Goal: Check status

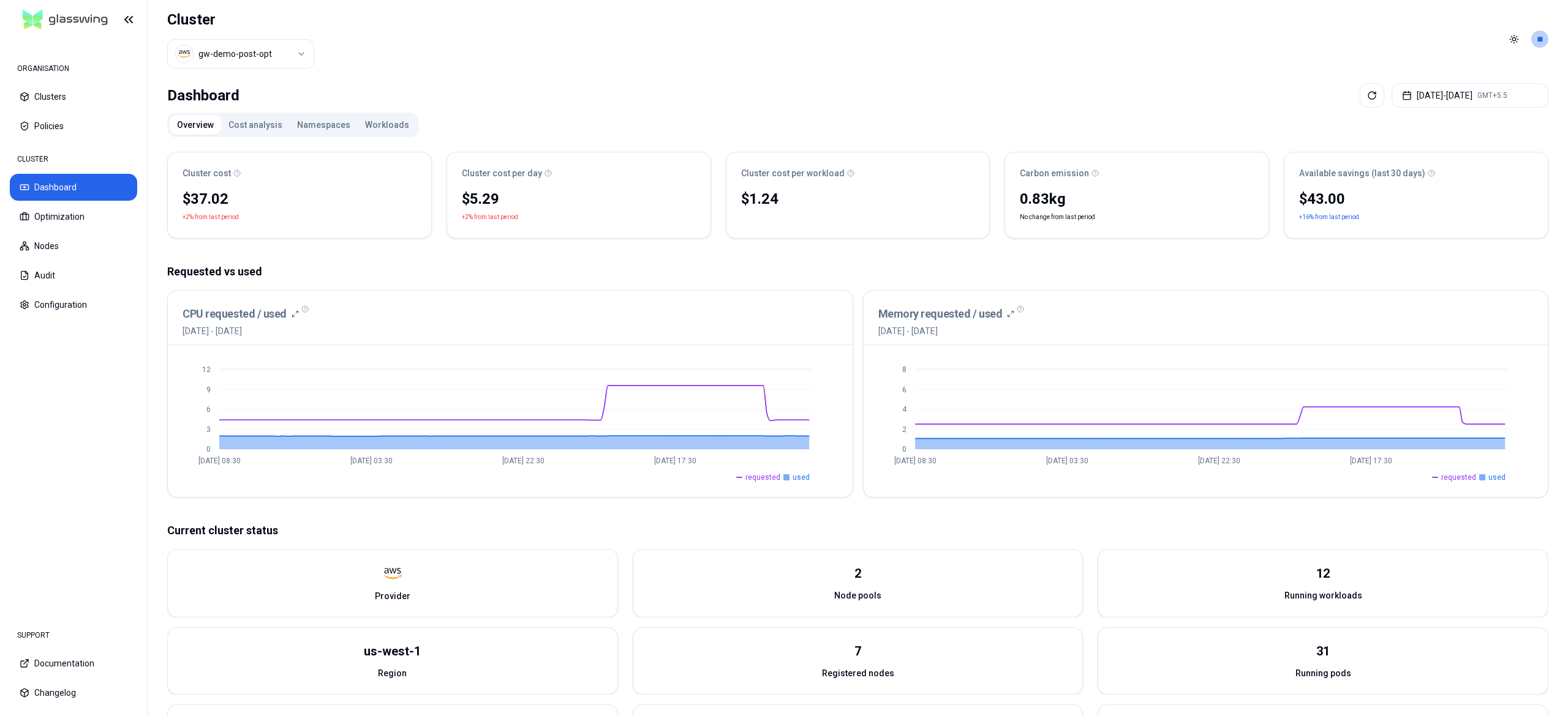
click at [383, 124] on button "Workloads" at bounding box center [387, 125] width 59 height 20
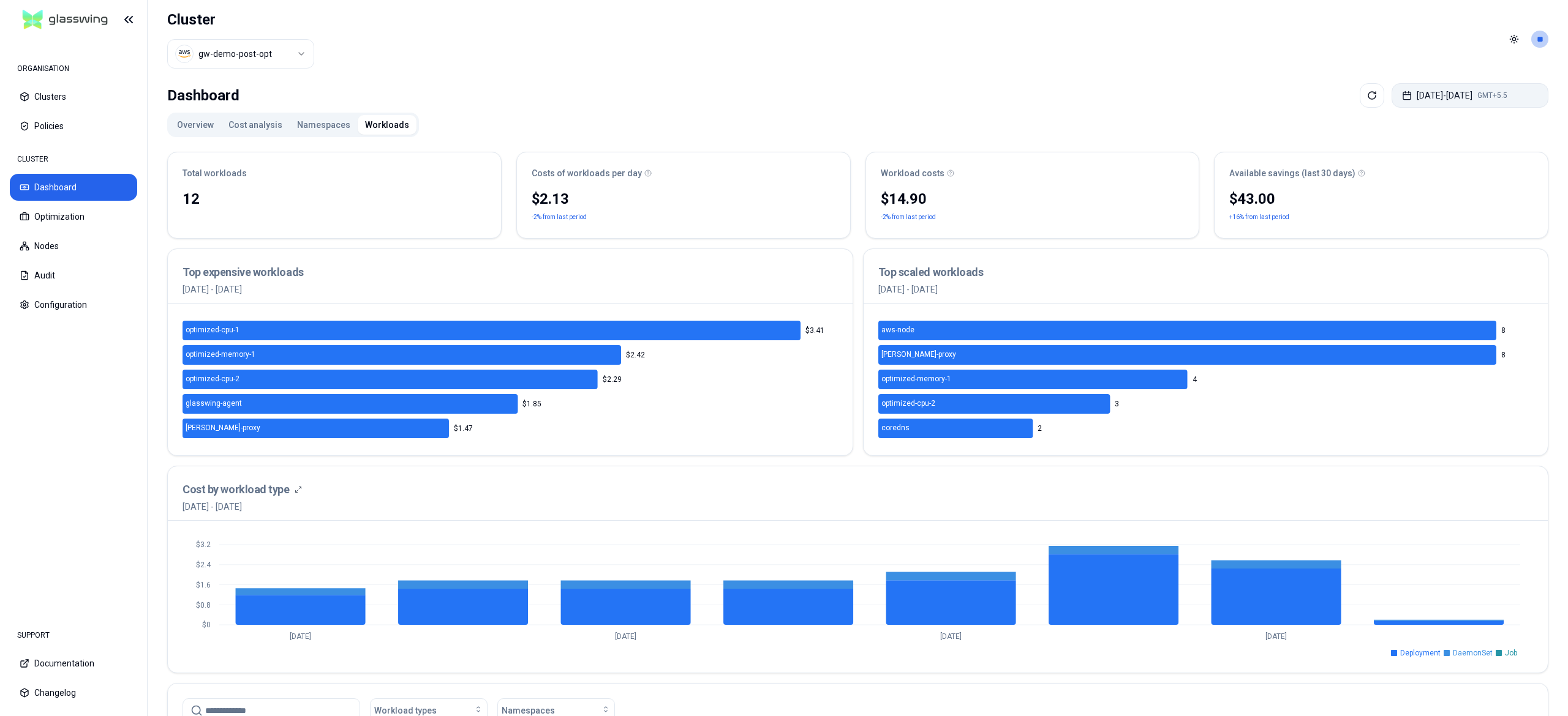
click at [1443, 98] on button "[DATE] - [DATE] GMT+5.5" at bounding box center [1470, 95] width 157 height 24
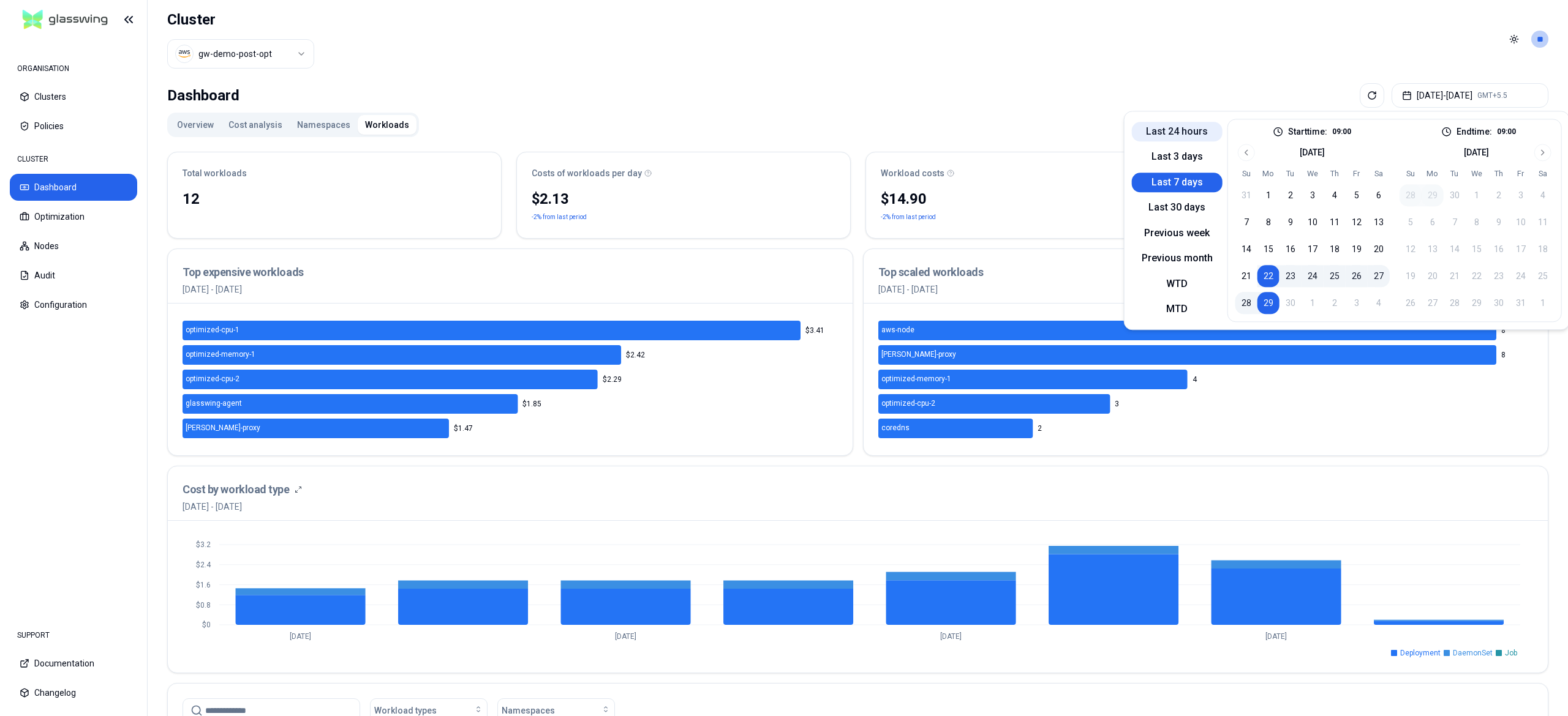
click at [1191, 140] on button "Last 24 hours" at bounding box center [1177, 132] width 90 height 20
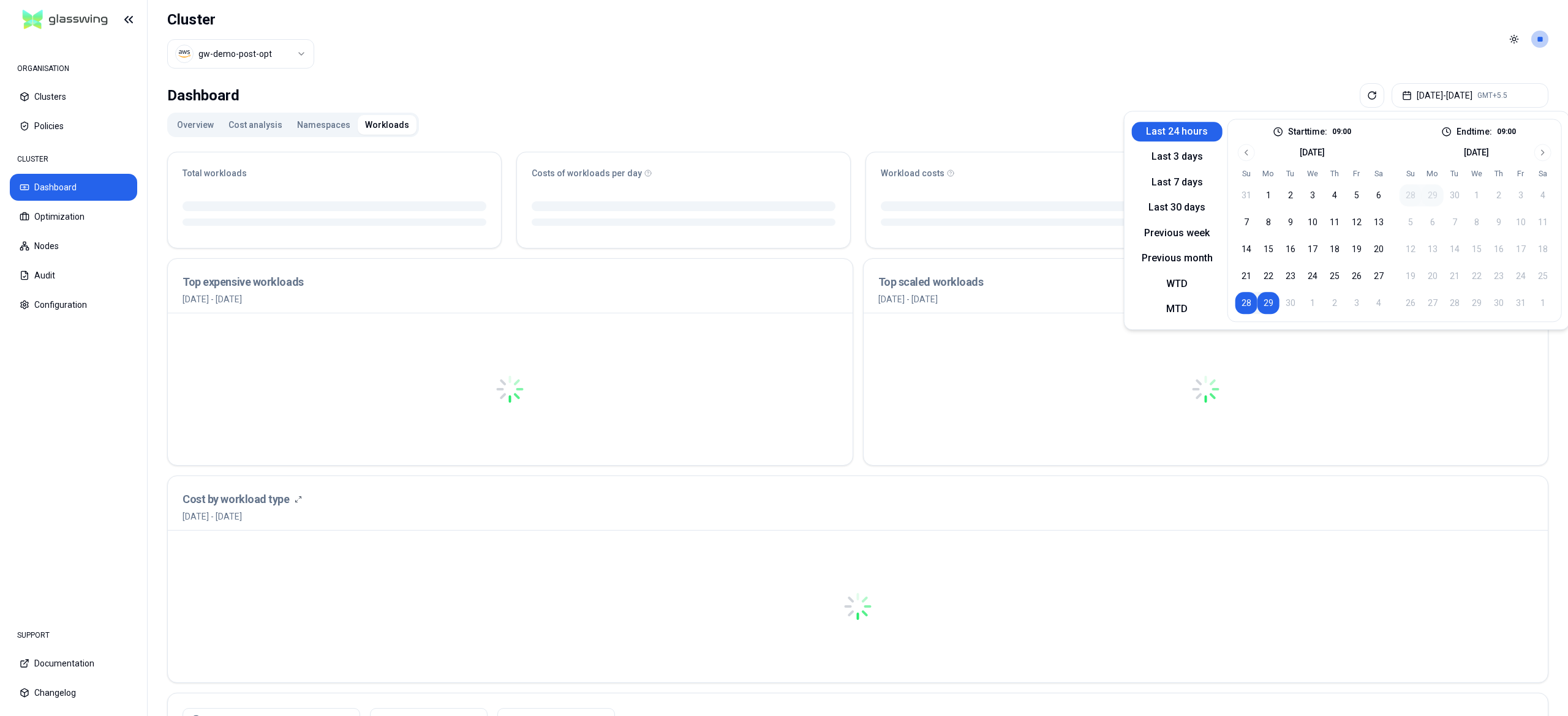
click at [898, 90] on div "Dashboard [DATE] - [DATE] GMT+5.5" at bounding box center [858, 95] width 1382 height 24
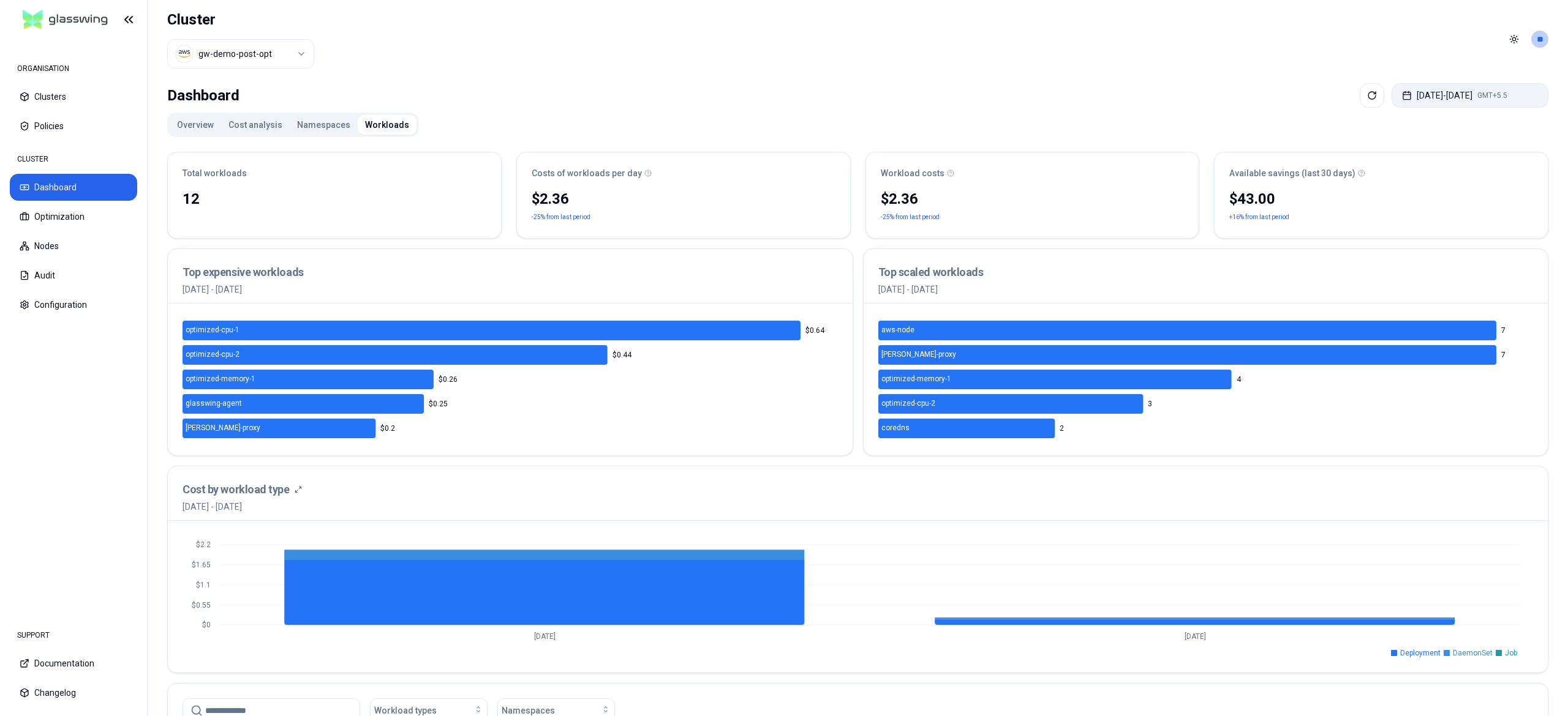
click at [1457, 107] on button "[DATE] - [DATE] GMT+5.5" at bounding box center [1470, 95] width 157 height 24
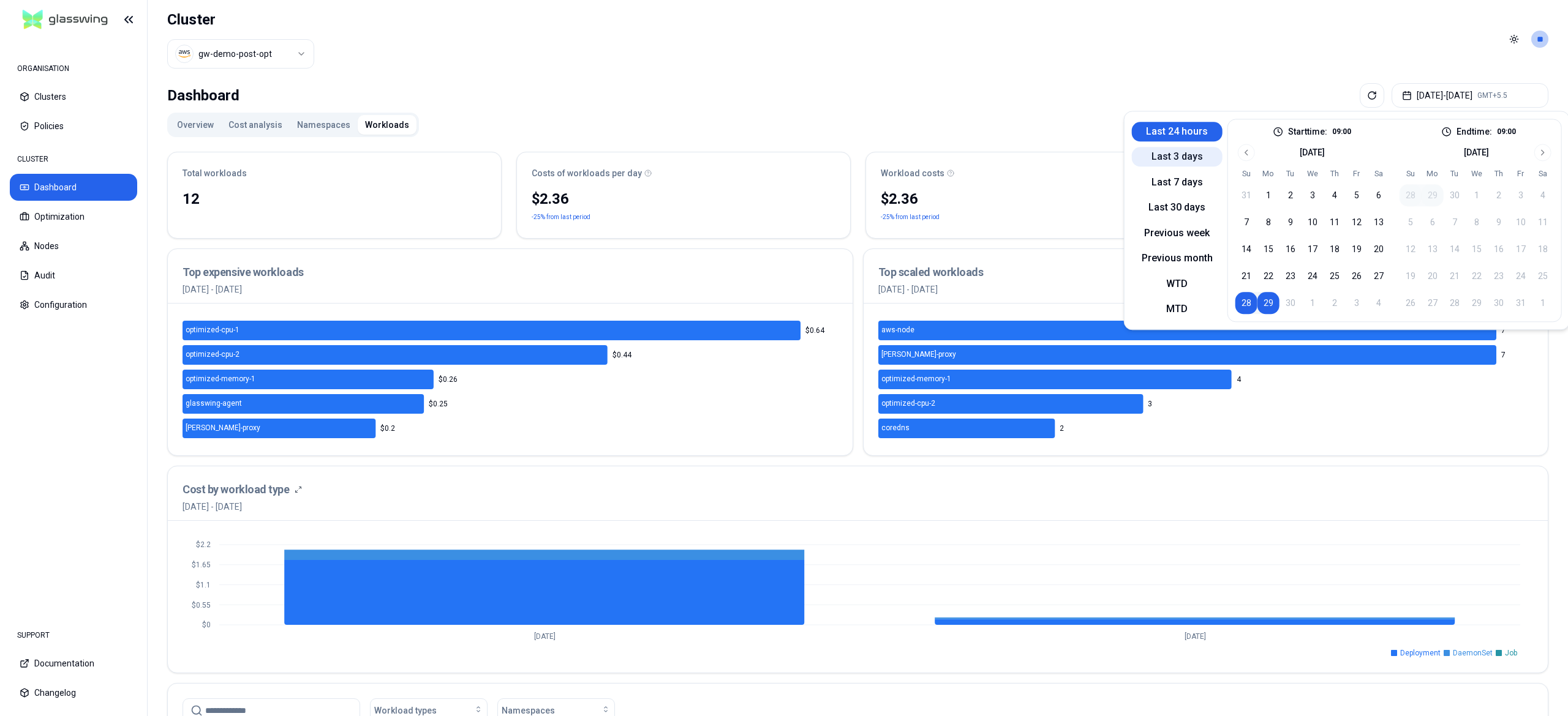
click at [1170, 161] on button "Last 3 days" at bounding box center [1177, 157] width 90 height 20
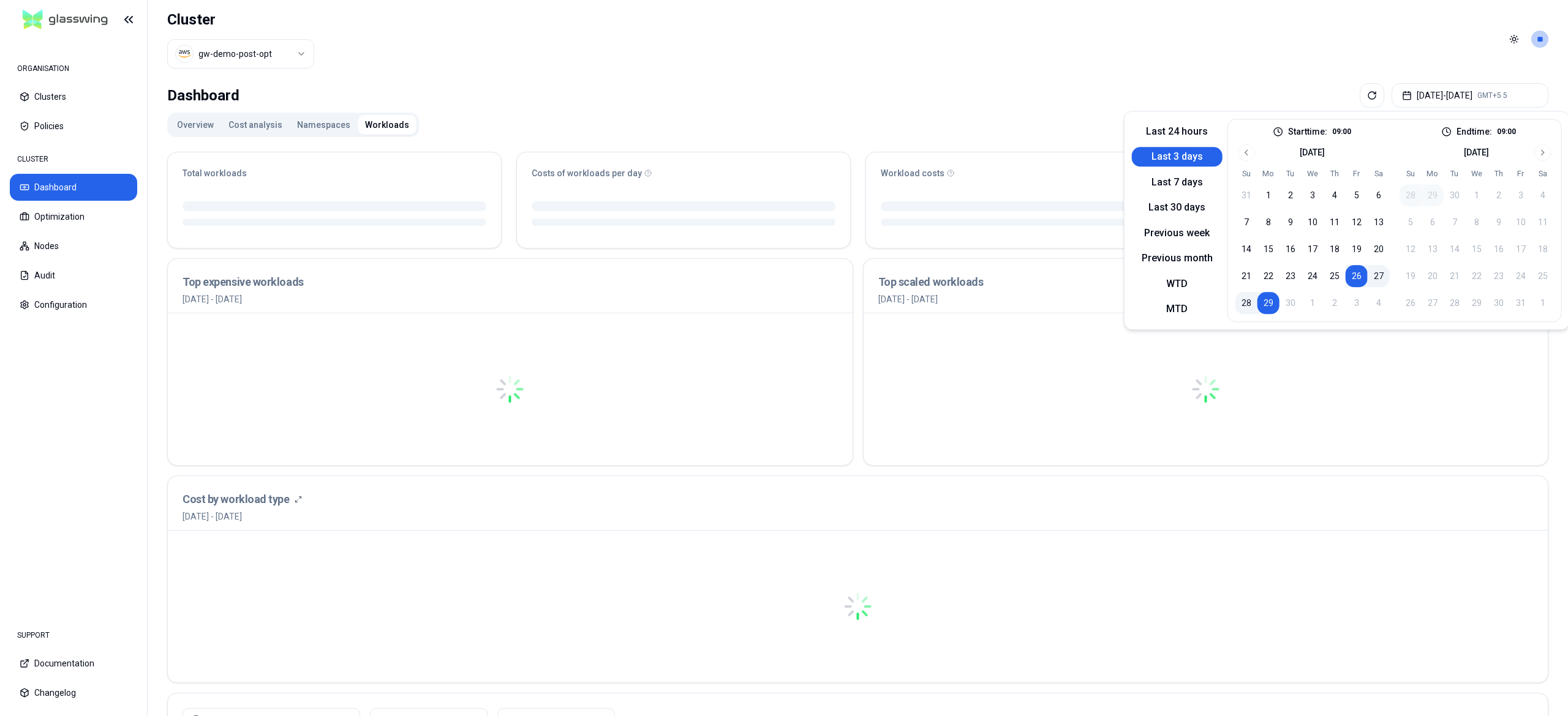
click at [997, 114] on div "Overview Cost analysis Namespaces Workloads Total workloads Costs of workloads …" at bounding box center [858, 589] width 1382 height 954
